Goal: Find specific page/section: Find specific page/section

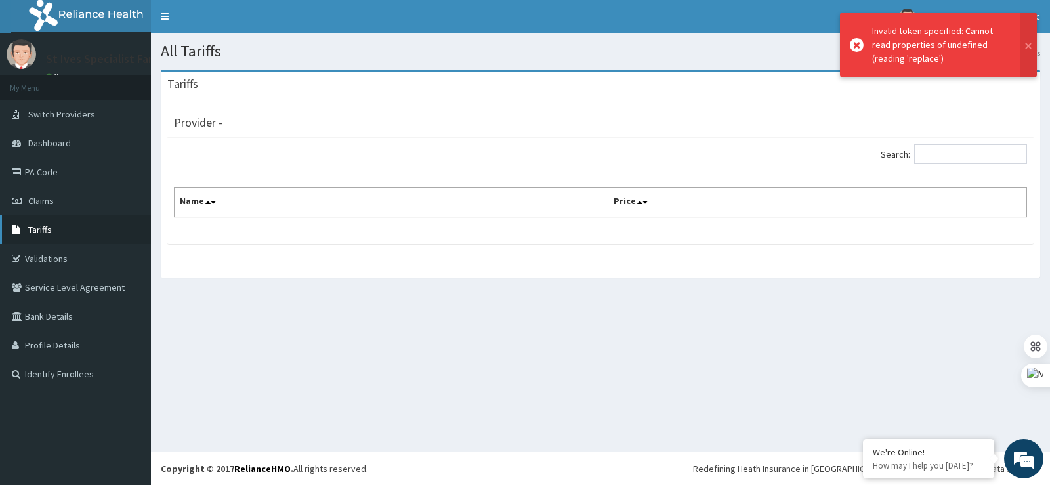
click at [62, 228] on link "Tariffs" at bounding box center [75, 229] width 151 height 29
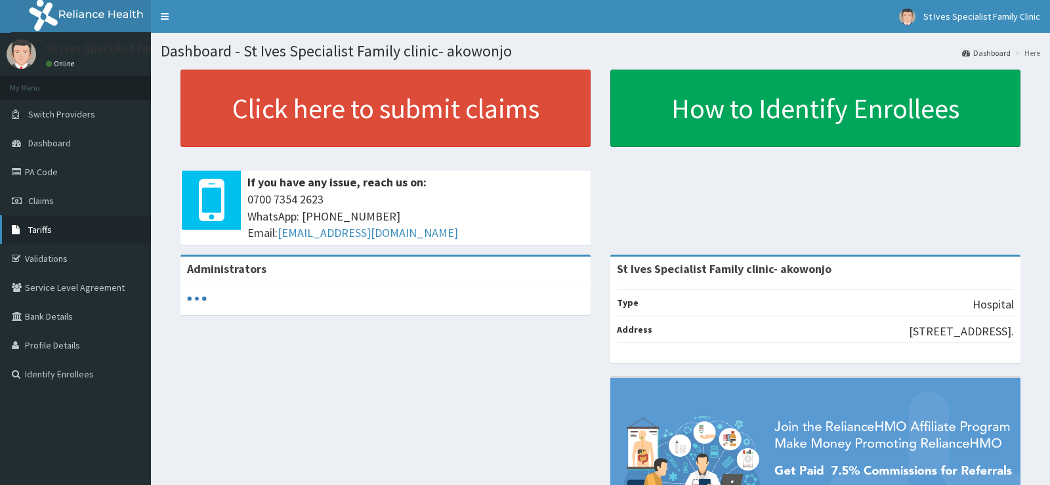
click at [60, 232] on link "Tariffs" at bounding box center [75, 229] width 151 height 29
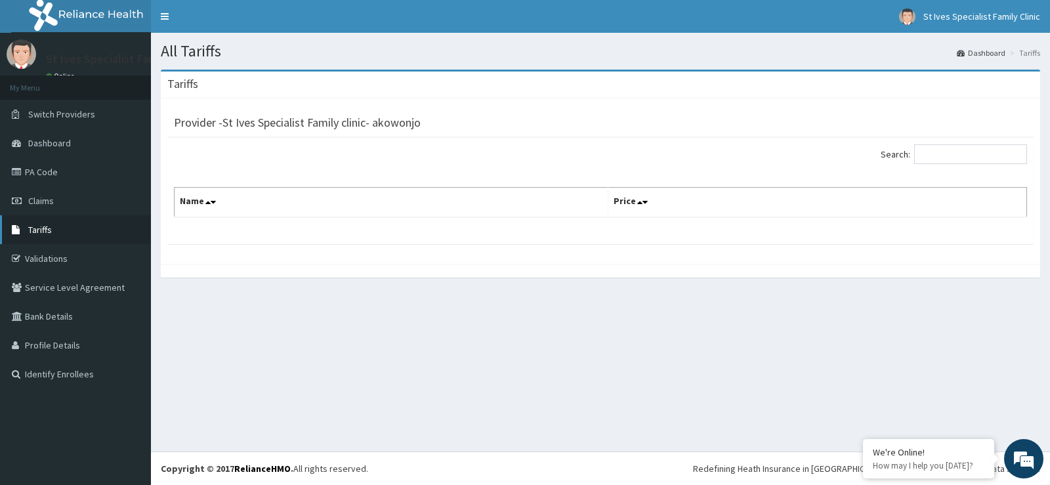
click at [77, 239] on link "Tariffs" at bounding box center [75, 229] width 151 height 29
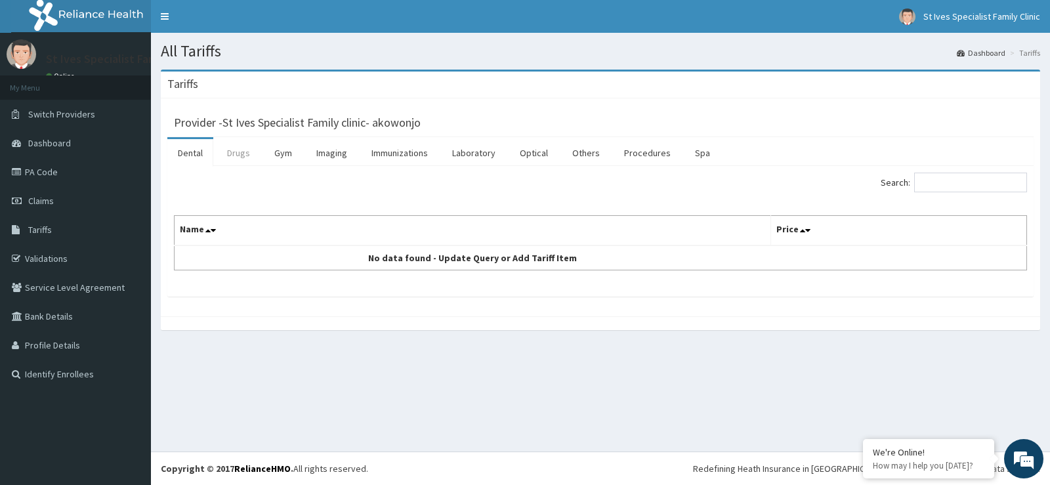
click at [242, 153] on link "Drugs" at bounding box center [239, 153] width 44 height 28
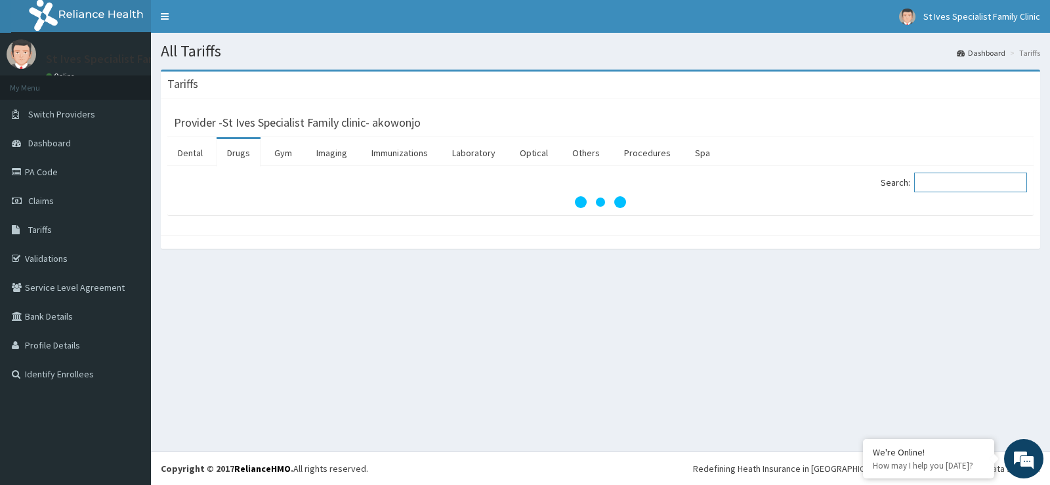
click at [945, 180] on input "Search:" at bounding box center [970, 183] width 113 height 20
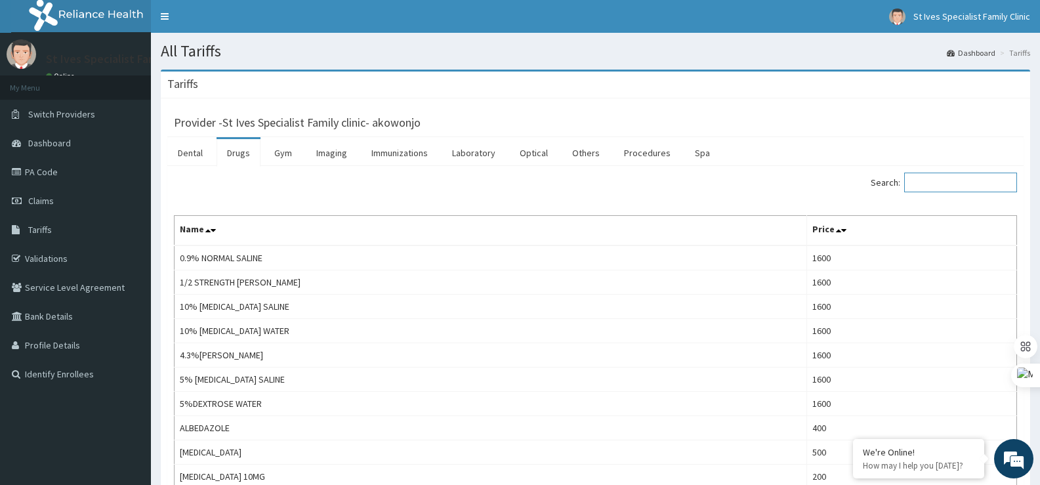
click at [962, 175] on input "Search:" at bounding box center [960, 183] width 113 height 20
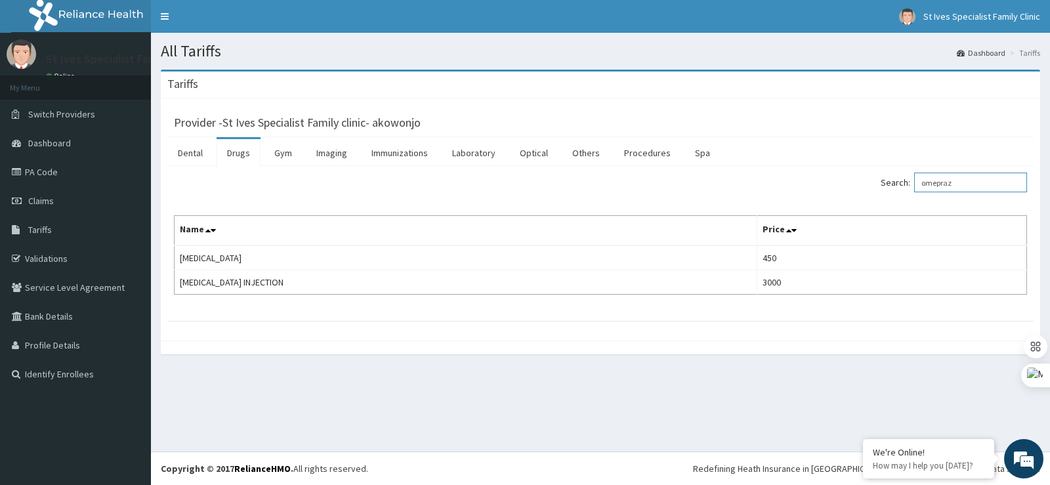
click at [951, 179] on input "omepraz" at bounding box center [970, 183] width 113 height 20
type input "arteme"
